Goal: Task Accomplishment & Management: Manage account settings

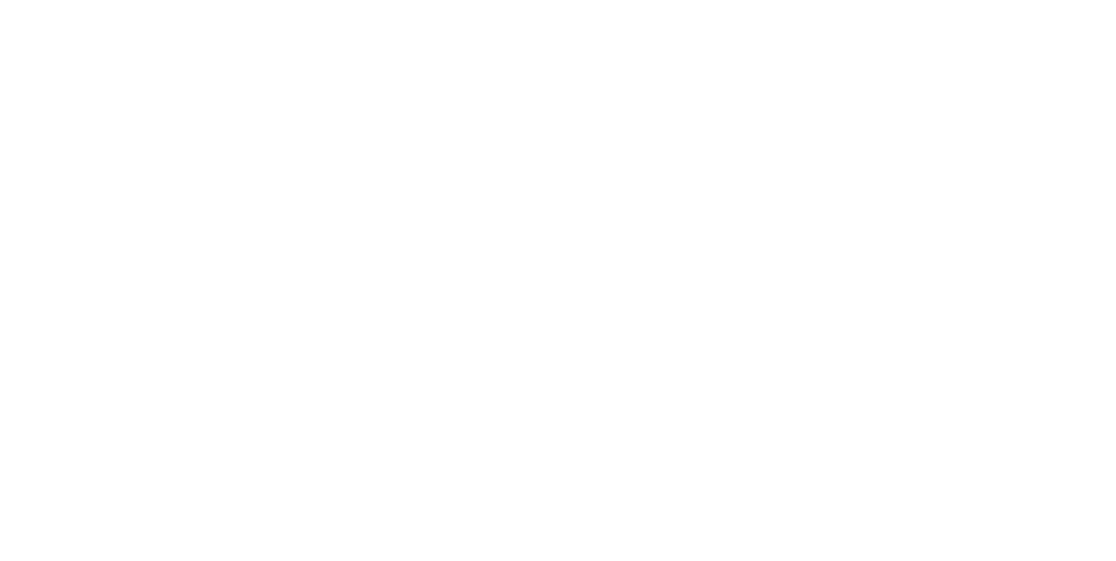
type input "**********"
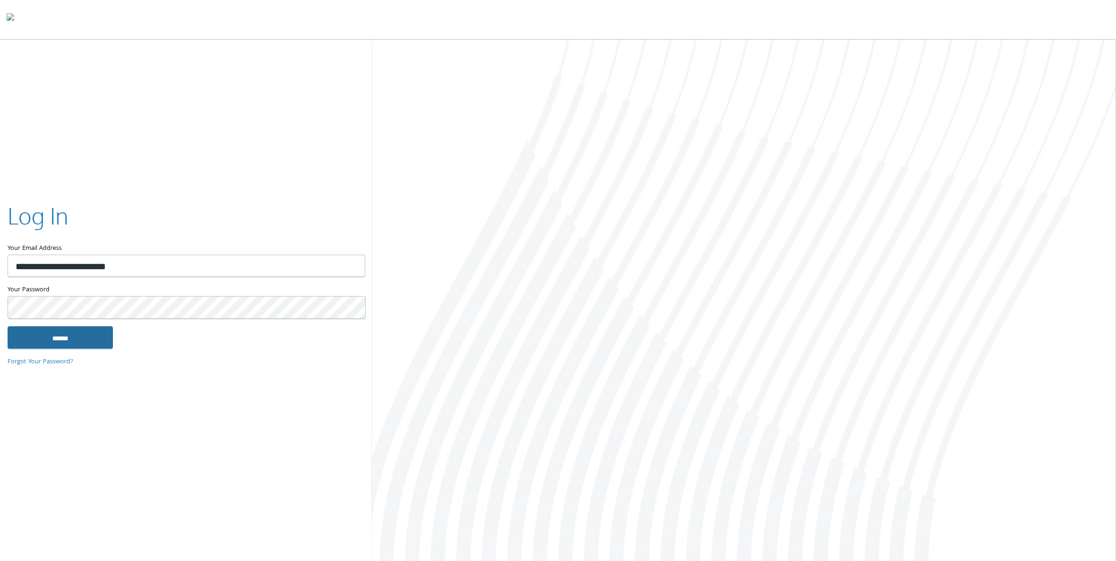
click at [97, 337] on input "******" at bounding box center [60, 337] width 105 height 23
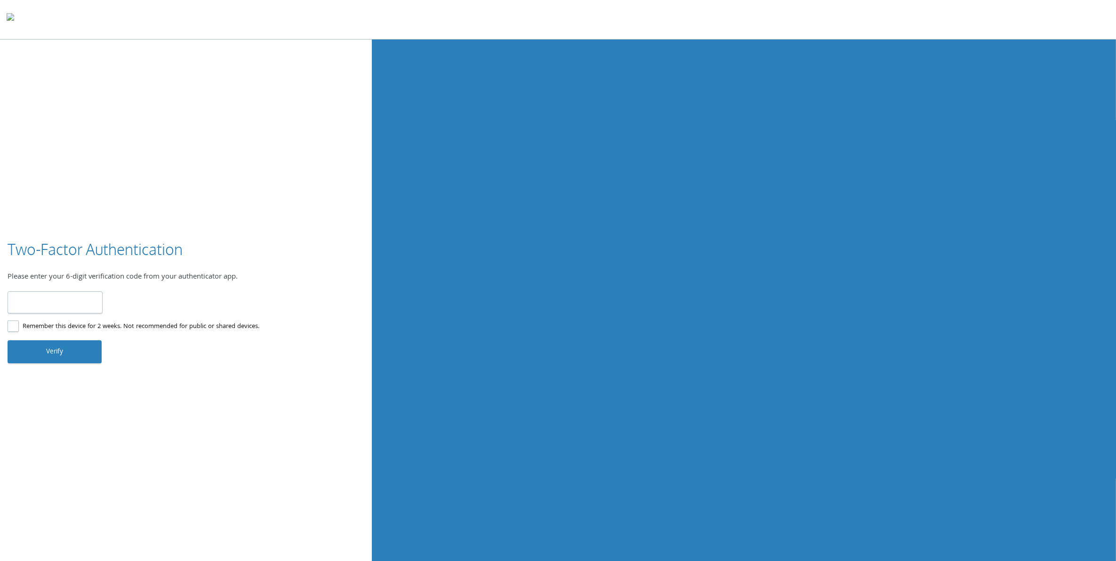
type input "******"
